Goal: Task Accomplishment & Management: Manage account settings

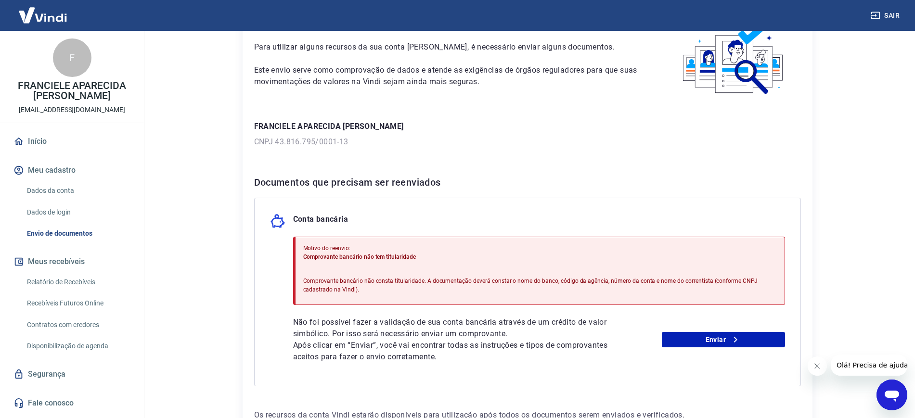
scroll to position [60, 0]
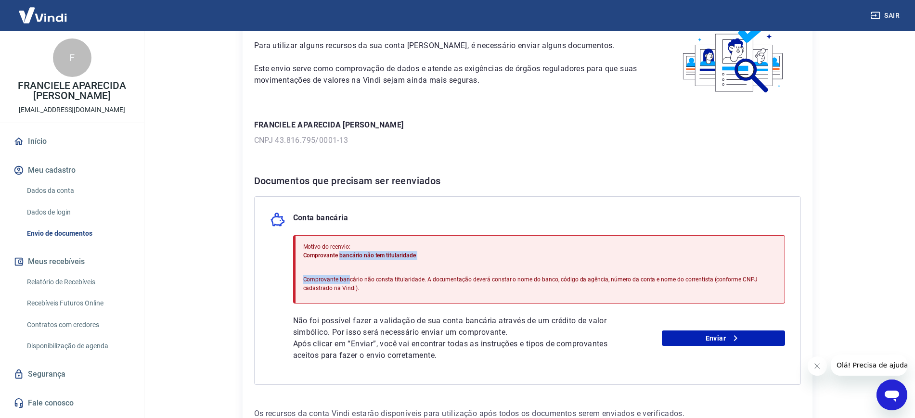
drag, startPoint x: 340, startPoint y: 253, endPoint x: 349, endPoint y: 283, distance: 31.4
click at [349, 283] on div "Motivo do reenvio: Comprovante bancário não tem titularidade Comprovante bancár…" at bounding box center [540, 270] width 474 height 62
click at [350, 293] on div "Motivo do reenvio: Comprovante bancário não tem titularidade Comprovante bancár…" at bounding box center [540, 270] width 474 height 62
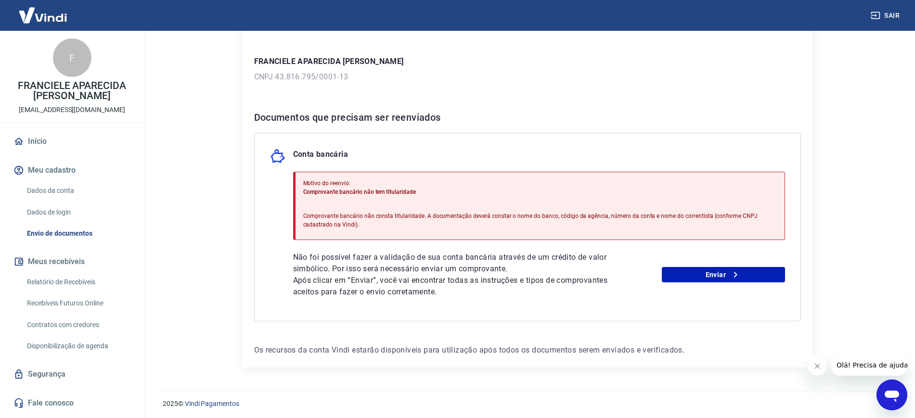
scroll to position [126, 0]
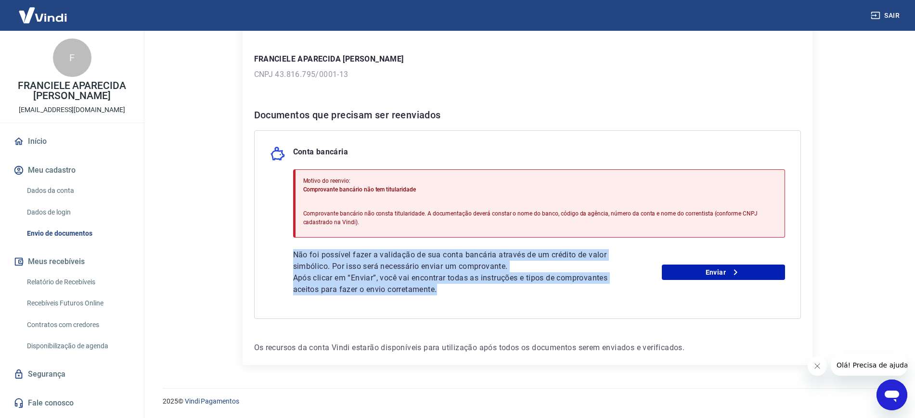
drag, startPoint x: 309, startPoint y: 261, endPoint x: 566, endPoint y: 299, distance: 259.4
click at [566, 299] on div "Conta bancária Motivo do reenvio: Comprovante bancário não tem titularidade Com…" at bounding box center [527, 224] width 547 height 189
click at [566, 300] on div "Conta bancária Motivo do reenvio: Comprovante bancário não tem titularidade Com…" at bounding box center [527, 224] width 547 height 189
click at [512, 281] on p "Após clicar em “Enviar”, você vai encontrar todas as instruções e tipos de comp…" at bounding box center [453, 283] width 320 height 23
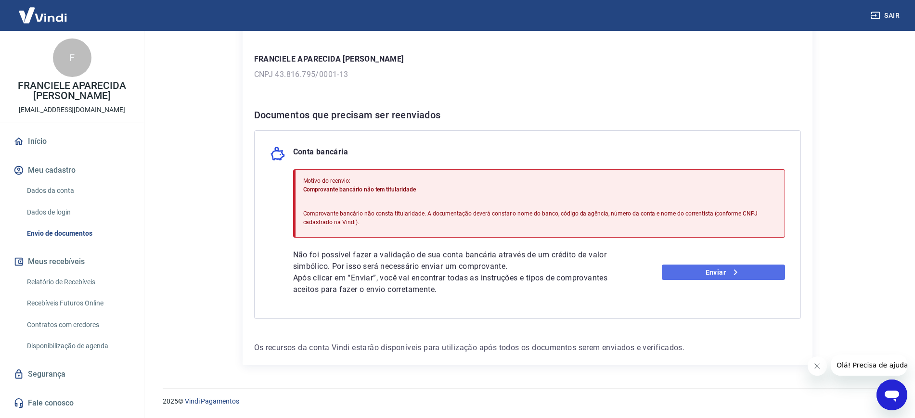
click at [702, 273] on link "Enviar" at bounding box center [723, 272] width 123 height 15
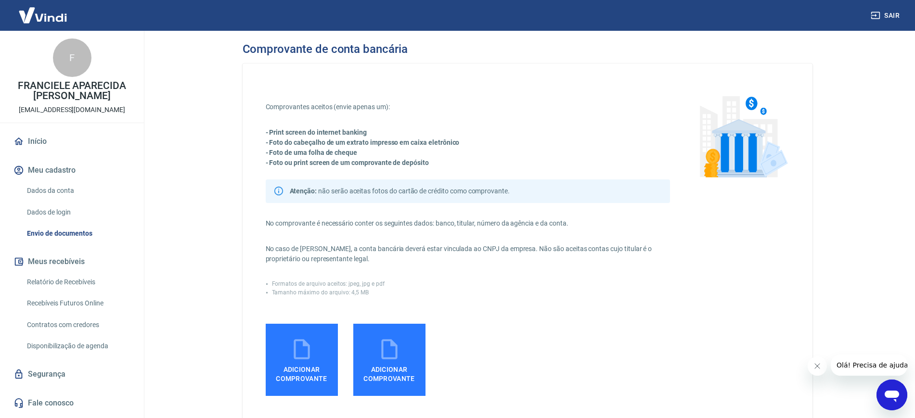
click at [335, 346] on label "Adicionar comprovante" at bounding box center [302, 360] width 72 height 72
click at [0, 0] on input "Adicionar comprovante" at bounding box center [0, 0] width 0 height 0
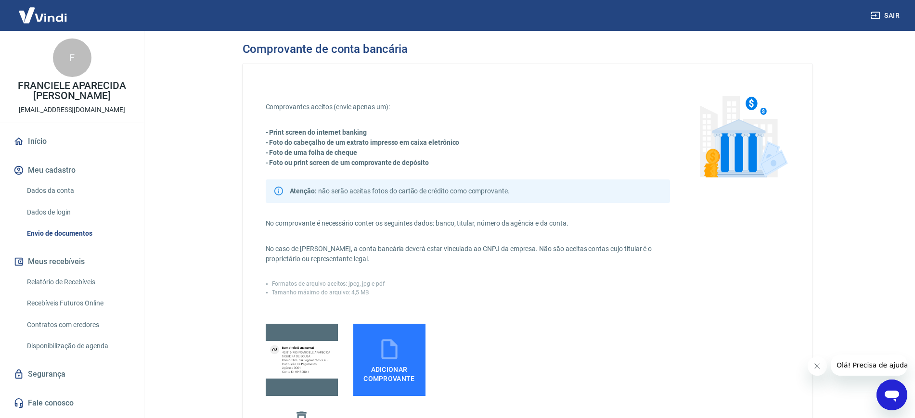
click at [324, 375] on img at bounding box center [302, 360] width 72 height 38
click at [0, 0] on input "file" at bounding box center [0, 0] width 0 height 0
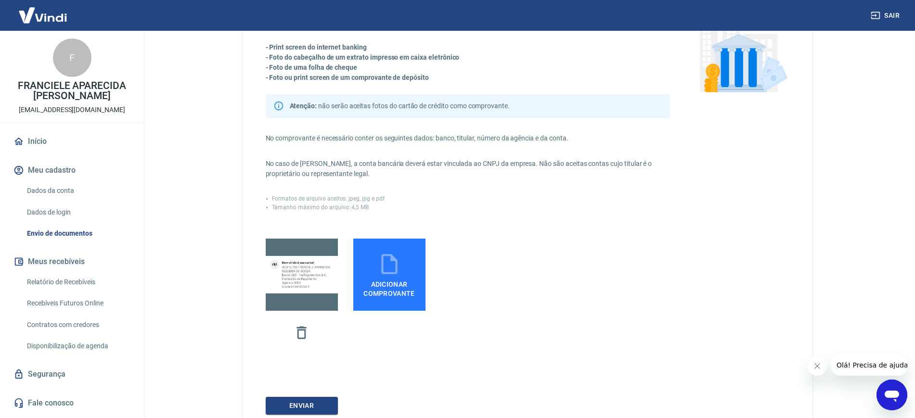
scroll to position [158, 0]
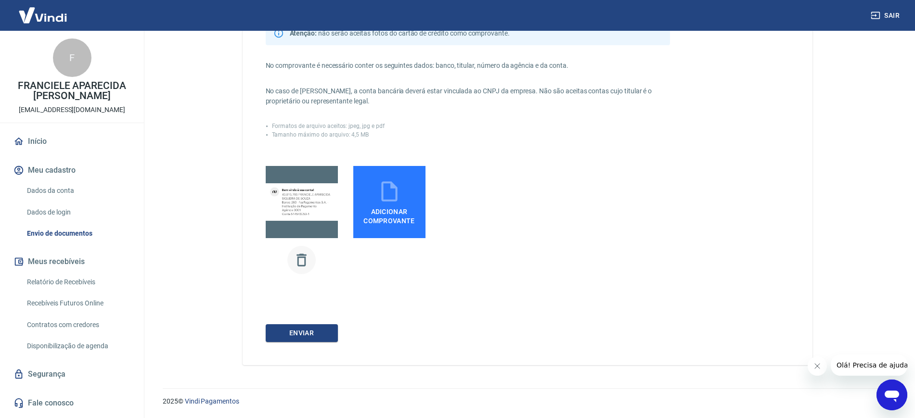
click at [304, 259] on icon "button" at bounding box center [301, 260] width 17 height 17
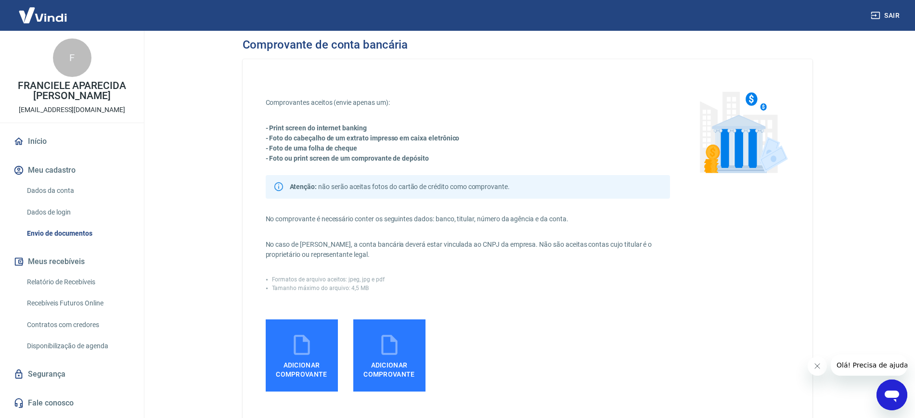
scroll to position [0, 0]
